Goal: Find specific page/section: Find specific page/section

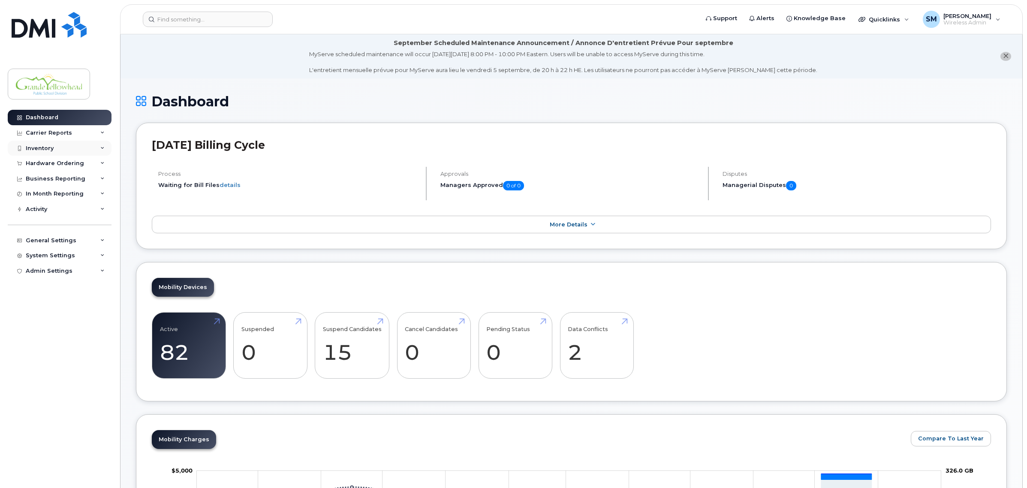
click at [31, 149] on div "Inventory" at bounding box center [40, 148] width 28 height 7
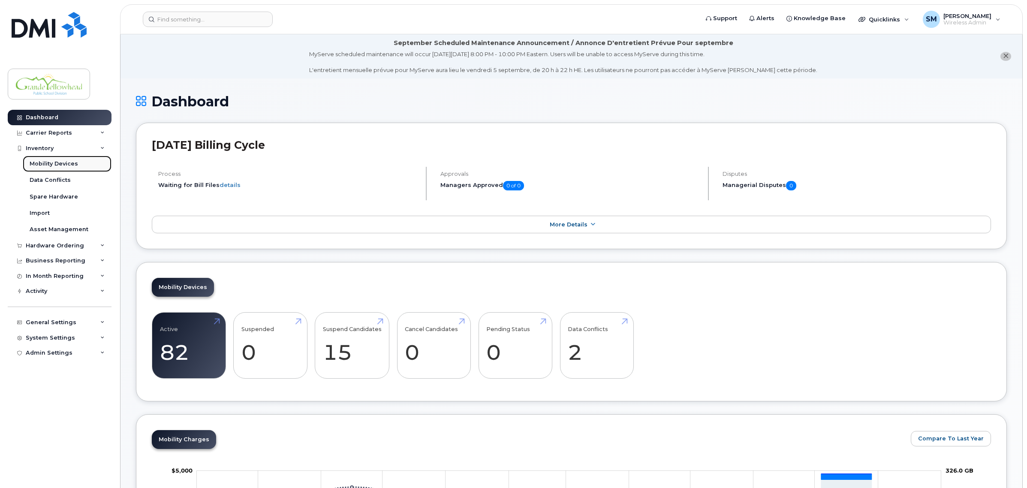
click at [41, 161] on div "Mobility Devices" at bounding box center [54, 164] width 48 height 8
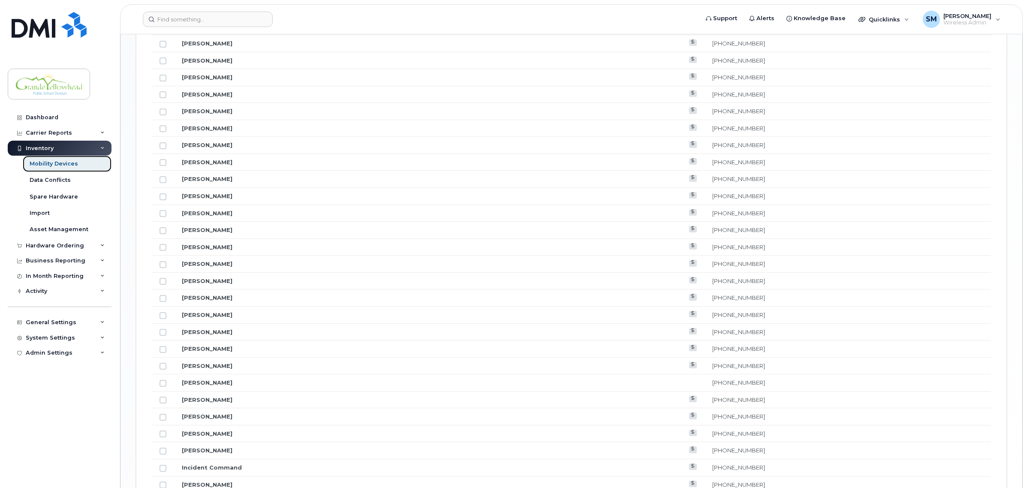
scroll to position [912, 0]
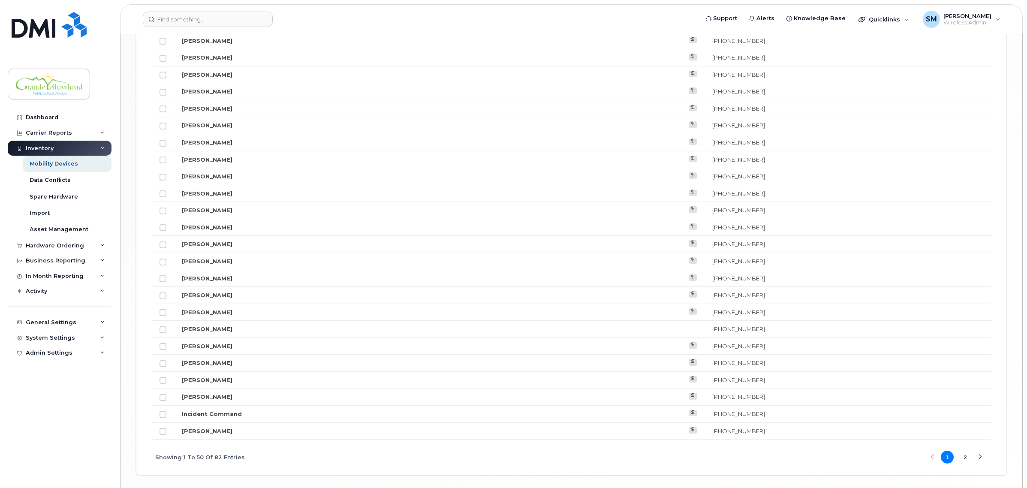
click at [965, 464] on button "2" at bounding box center [965, 457] width 13 height 13
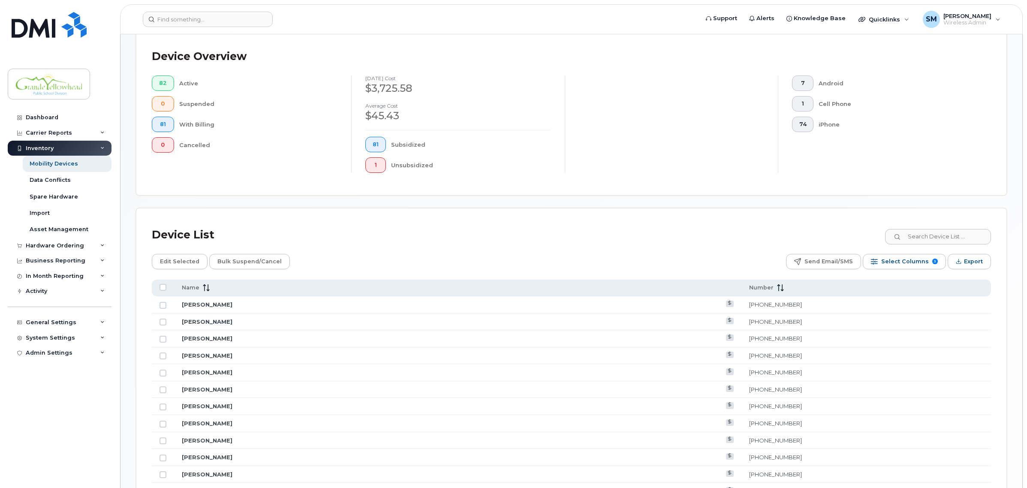
scroll to position [211, 0]
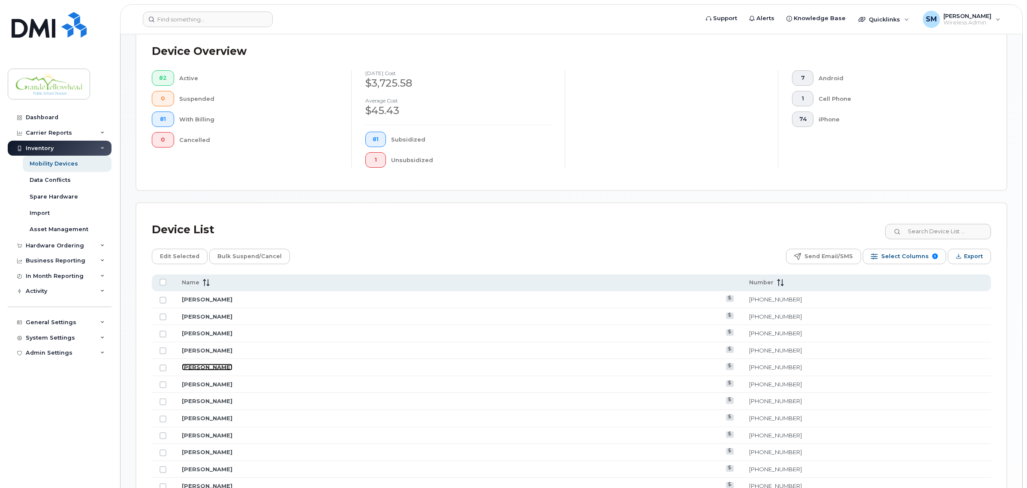
click at [209, 366] on link "Emny Moghrabi" at bounding box center [207, 367] width 51 height 7
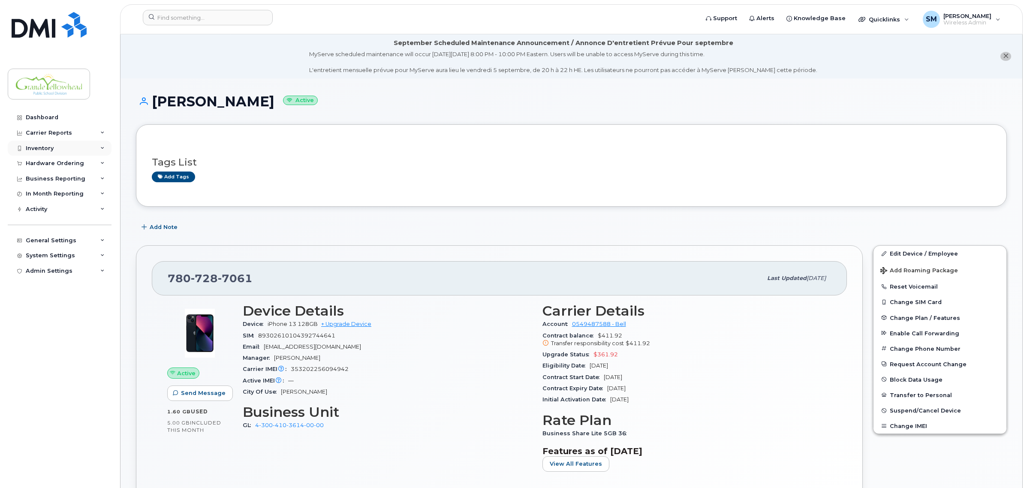
click at [48, 148] on div "Inventory" at bounding box center [40, 148] width 28 height 7
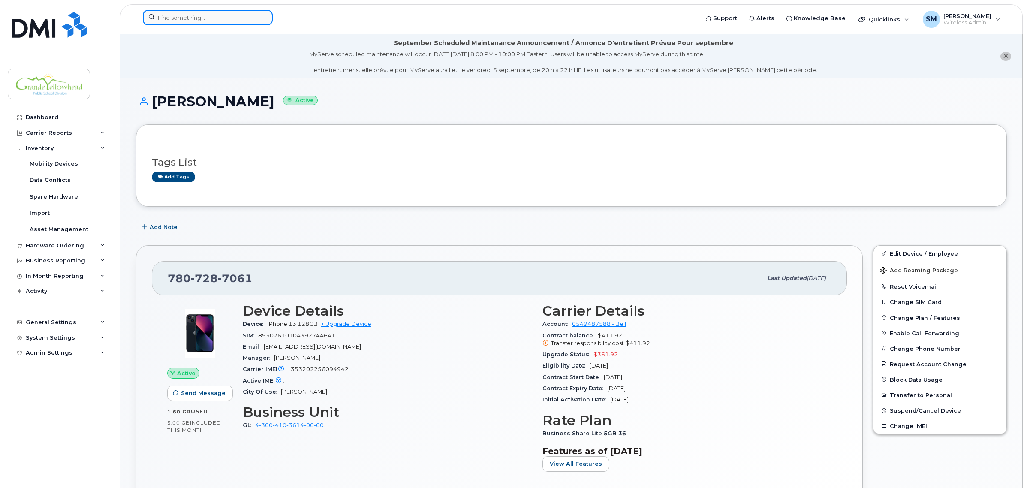
click at [184, 18] on input at bounding box center [208, 17] width 130 height 15
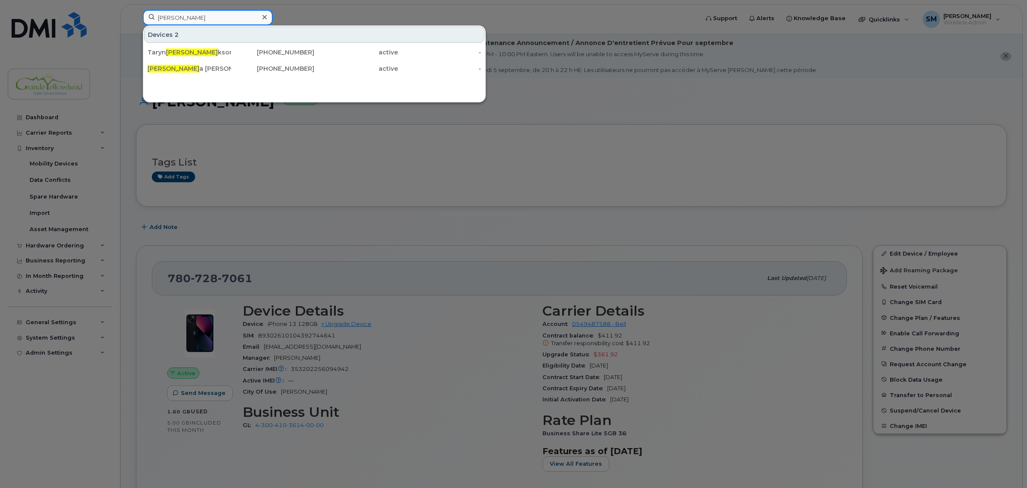
drag, startPoint x: 218, startPoint y: 16, endPoint x: 45, endPoint y: 11, distance: 172.1
click at [136, 11] on div "eric Devices 2 Taryn Eric kson Montague 780-223-7998 active - Eric a Koebel 780…" at bounding box center [418, 19] width 564 height 19
type input "steven"
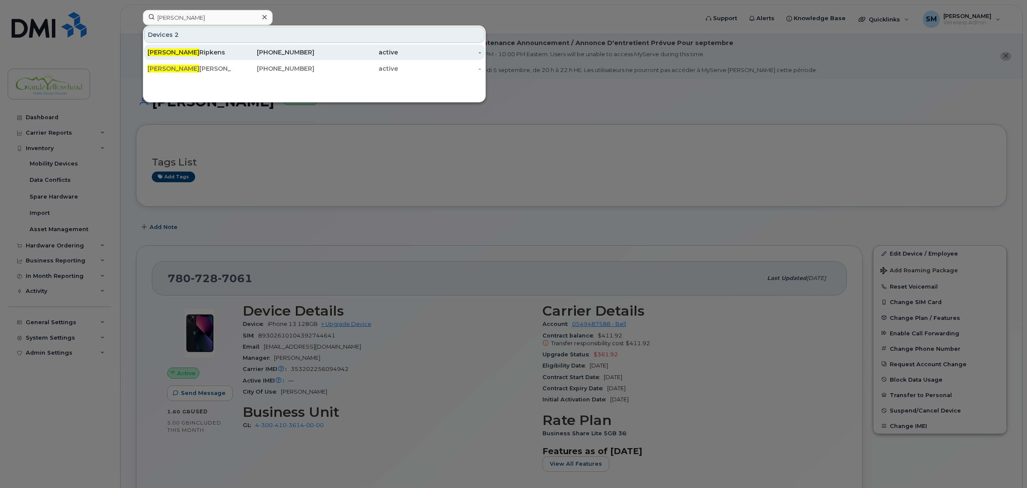
click at [205, 57] on div "Steven Ripkens" at bounding box center [190, 52] width 84 height 9
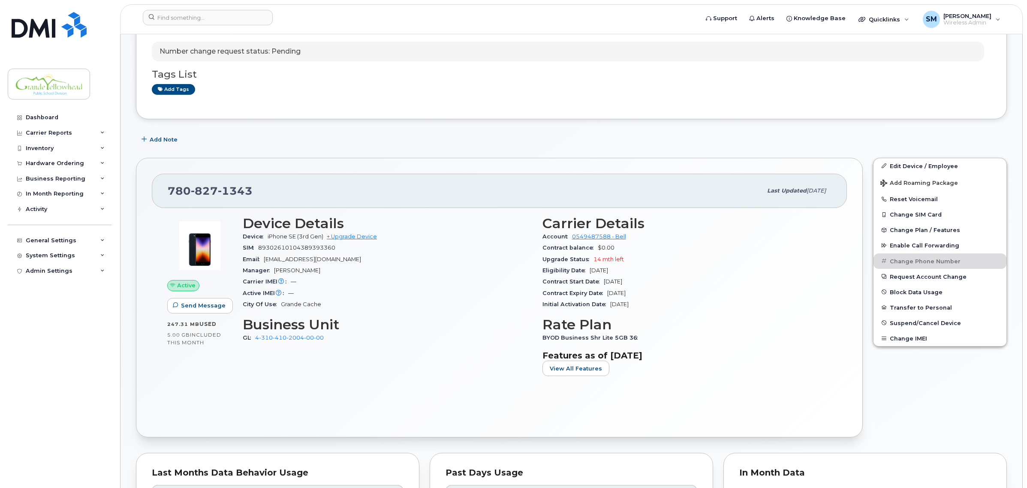
scroll to position [54, 0]
